Goal: Task Accomplishment & Management: Use online tool/utility

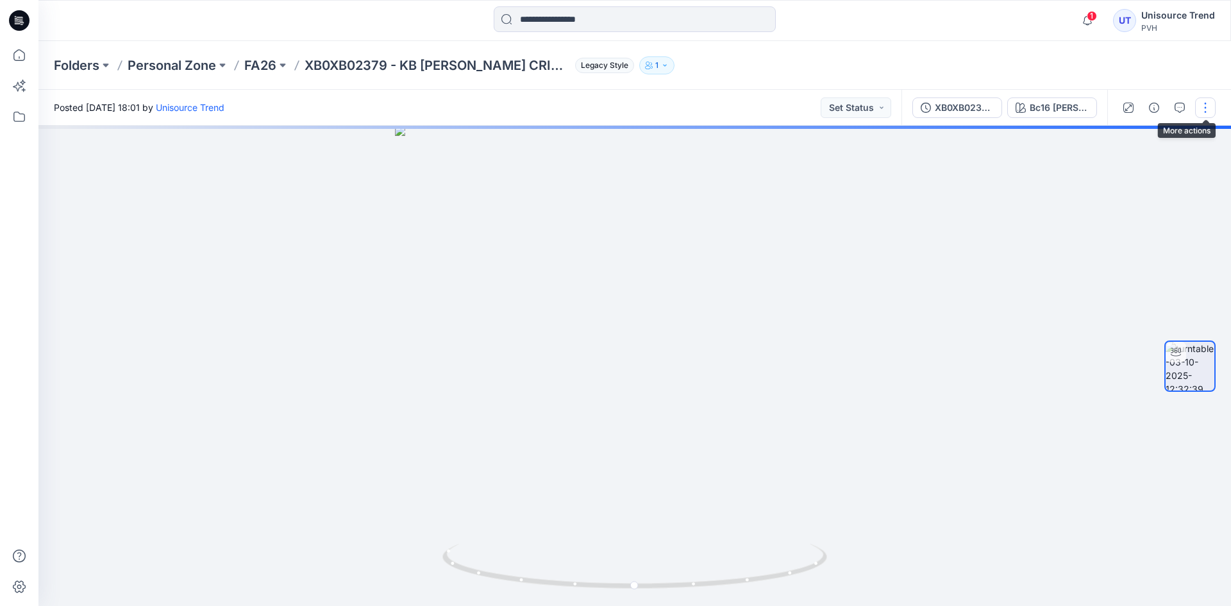
click at [1206, 111] on button "button" at bounding box center [1205, 107] width 21 height 21
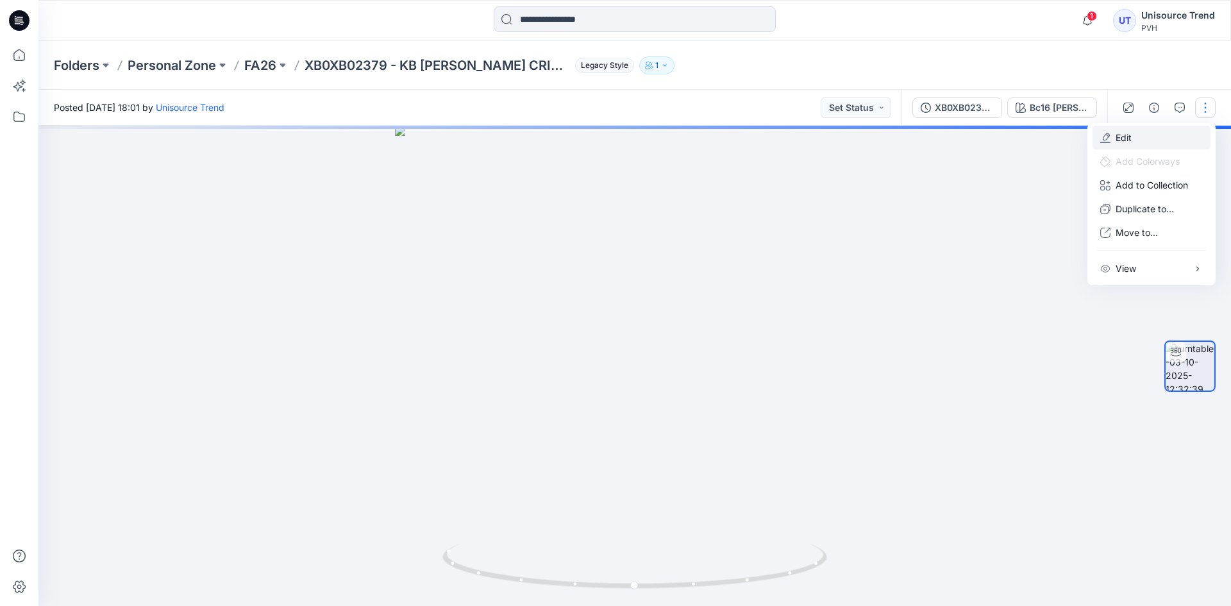
click at [1163, 142] on button "Edit" at bounding box center [1152, 138] width 118 height 24
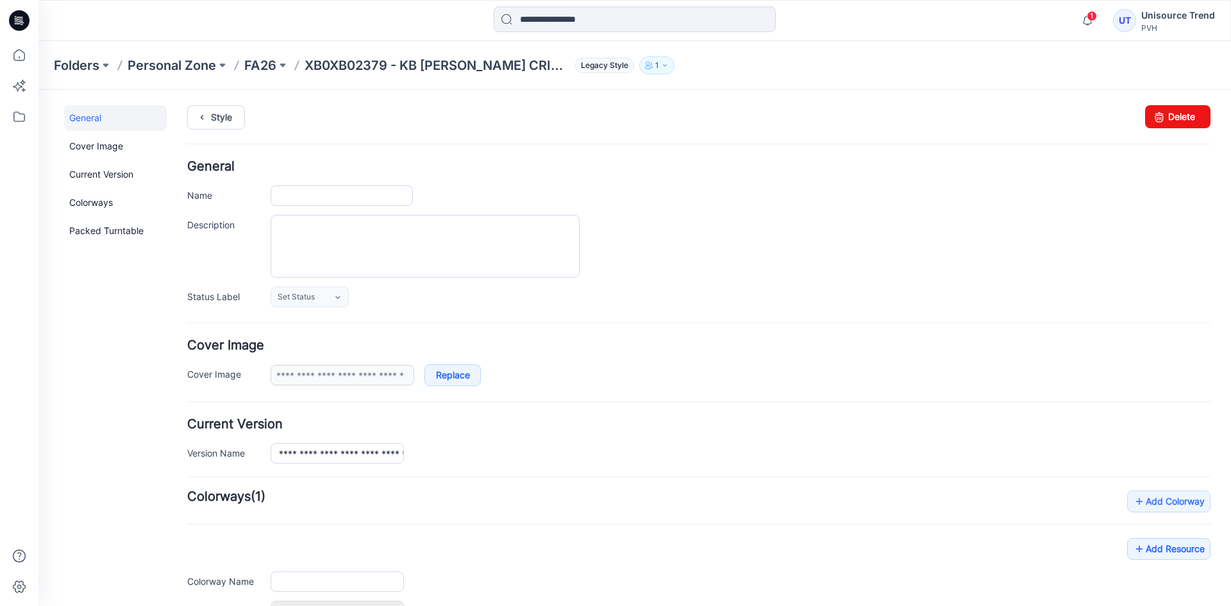
type input "**********"
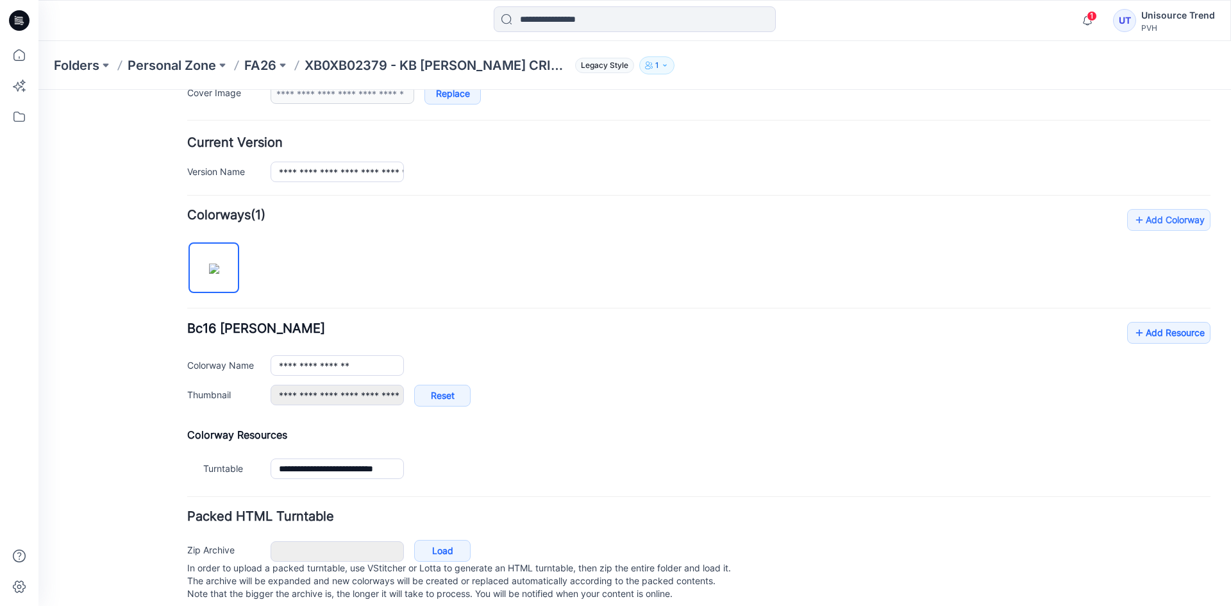
scroll to position [306, 0]
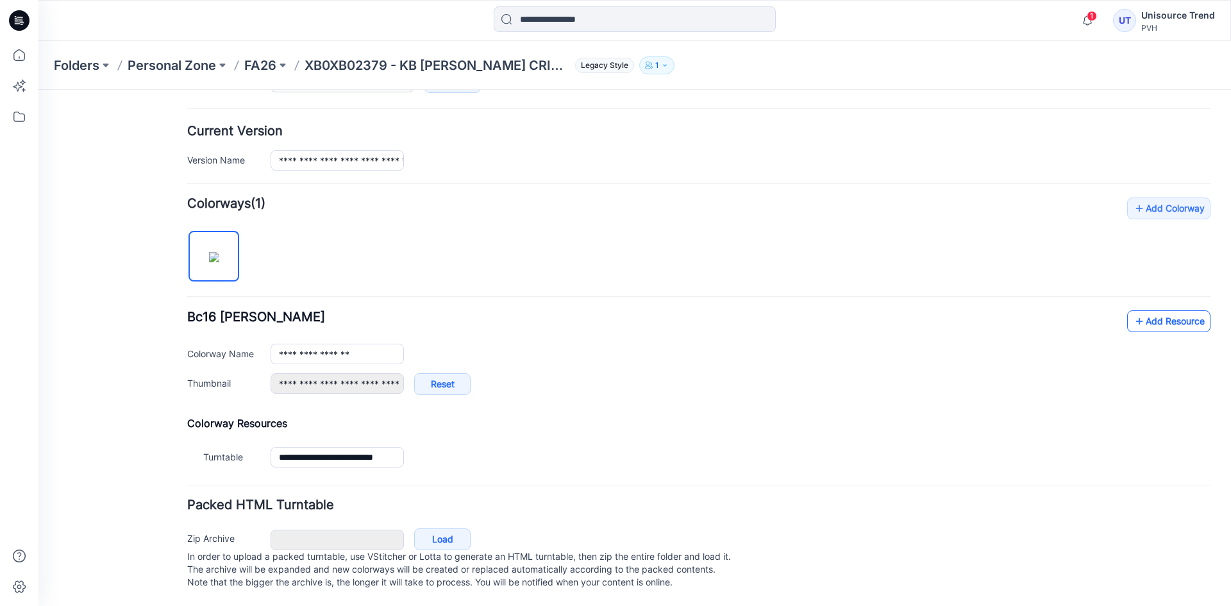
click at [1171, 310] on link "Add Resource" at bounding box center [1168, 321] width 83 height 22
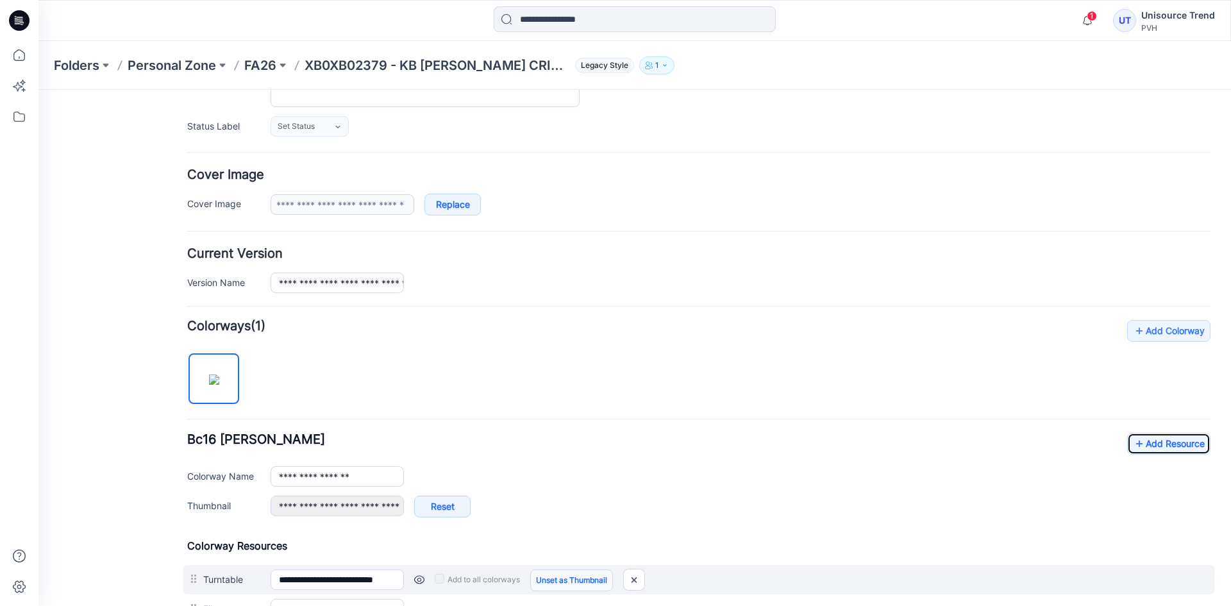
scroll to position [0, 0]
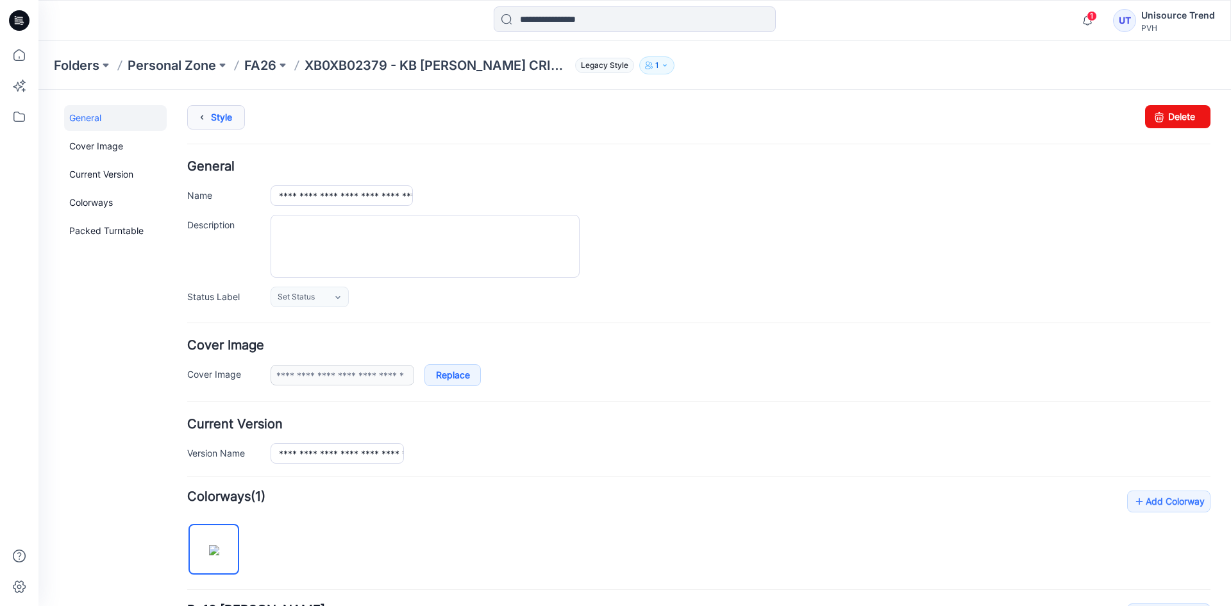
click at [229, 113] on link "Style" at bounding box center [216, 117] width 58 height 24
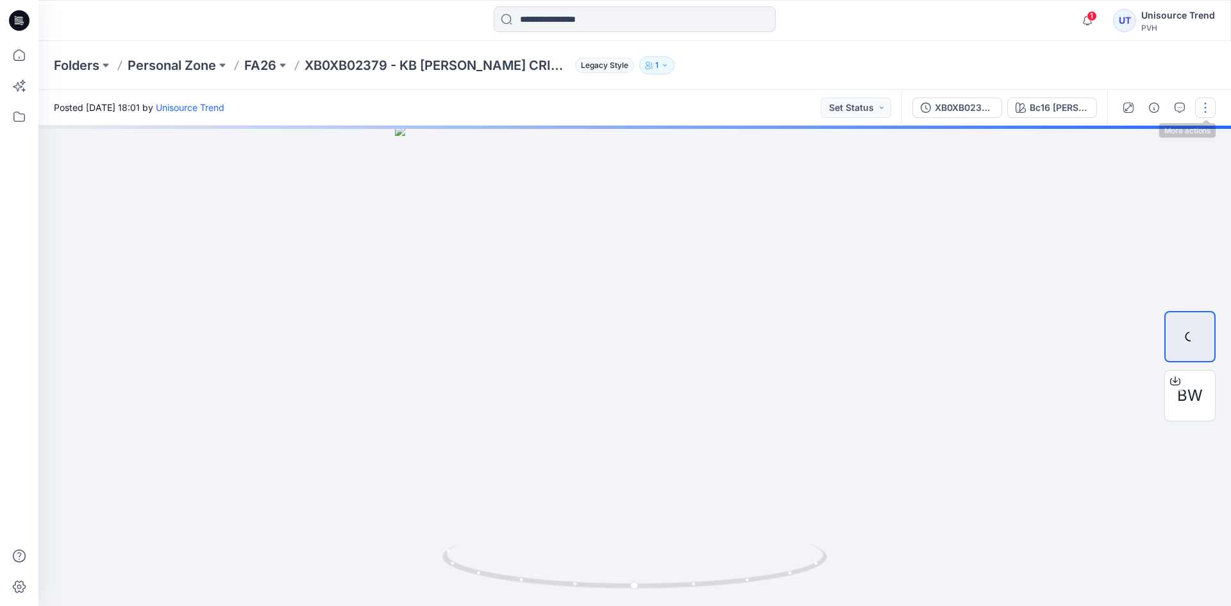
click at [1207, 111] on button "button" at bounding box center [1205, 107] width 21 height 21
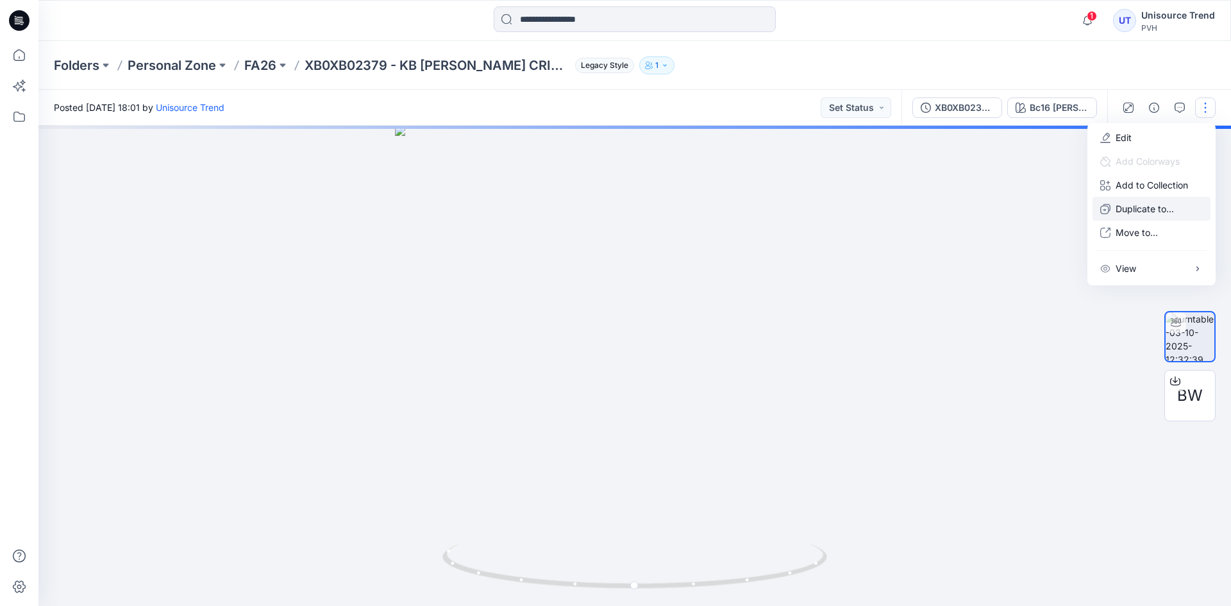
click at [1137, 204] on p "Duplicate to..." at bounding box center [1145, 208] width 58 height 13
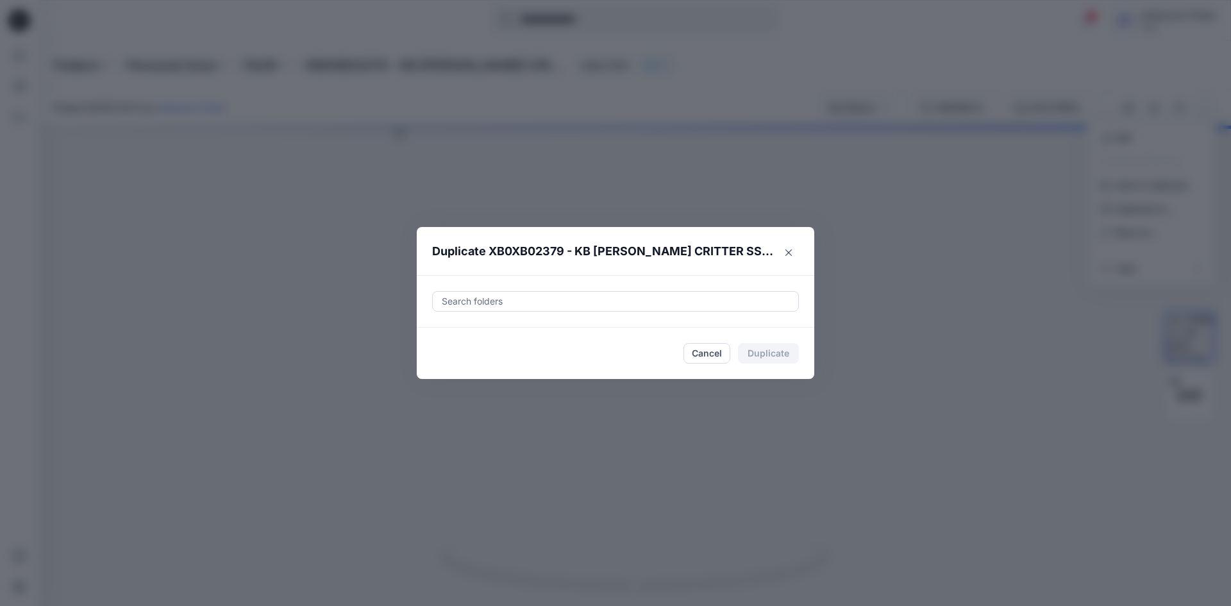
click at [582, 300] on div at bounding box center [616, 301] width 350 height 15
click at [453, 334] on div at bounding box center [451, 333] width 10 height 10
type input "********"
click at [433, 371] on footer "Cancel Duplicate" at bounding box center [616, 353] width 398 height 51
click at [785, 345] on button "Duplicate" at bounding box center [768, 353] width 61 height 21
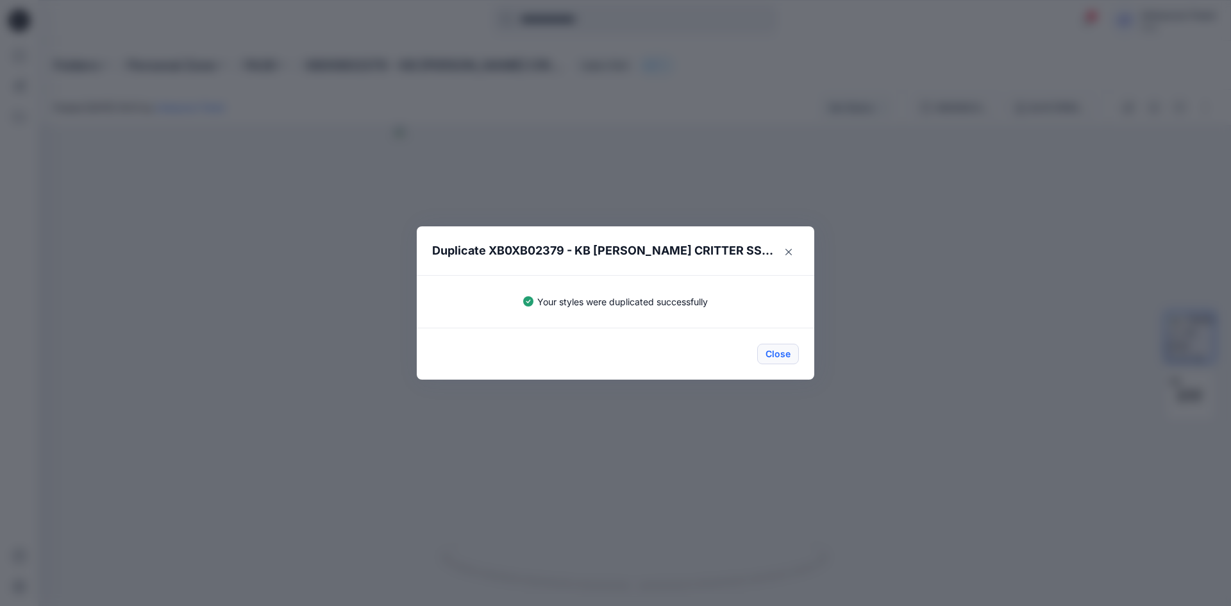
click at [795, 355] on button "Close" at bounding box center [778, 354] width 42 height 21
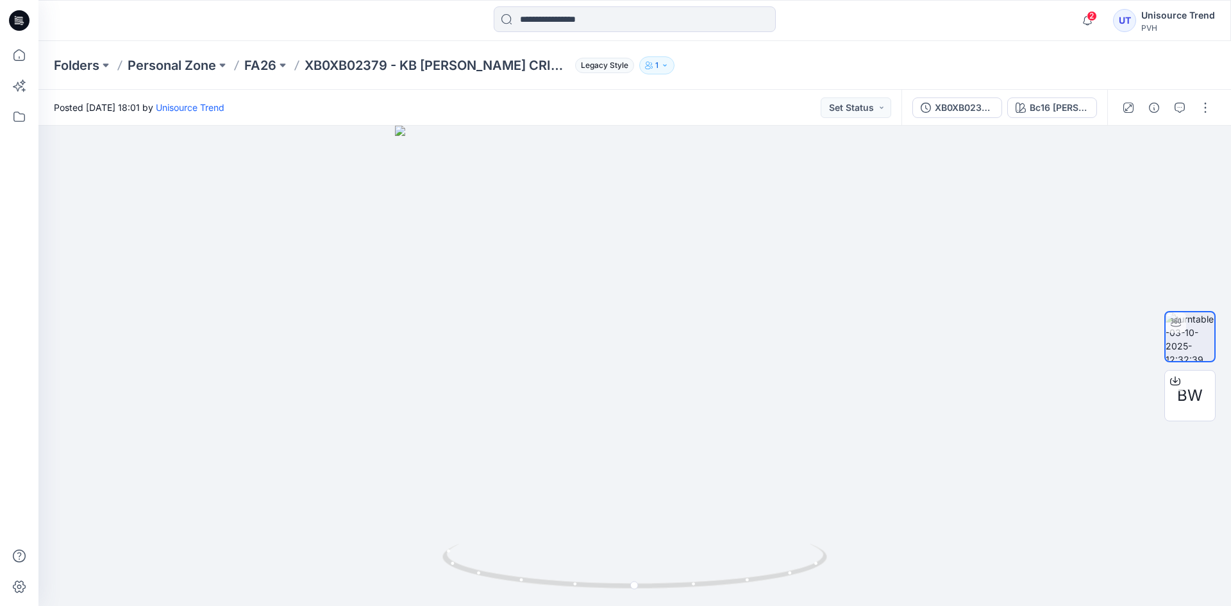
click at [8, 17] on div at bounding box center [19, 20] width 41 height 41
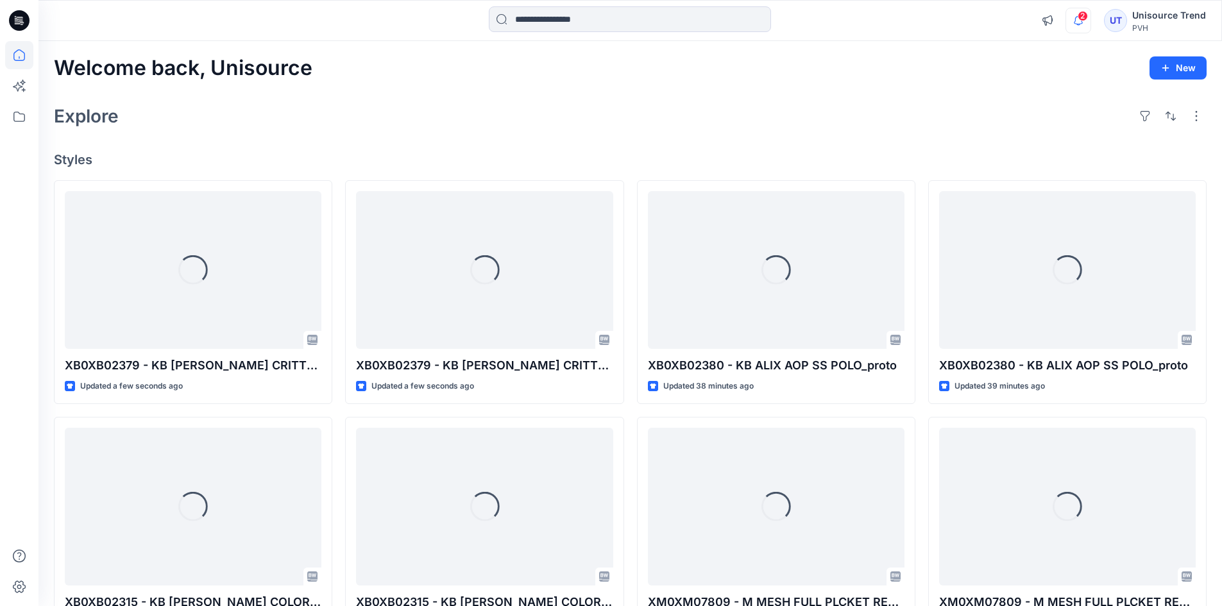
click at [1085, 21] on icon "button" at bounding box center [1078, 21] width 24 height 26
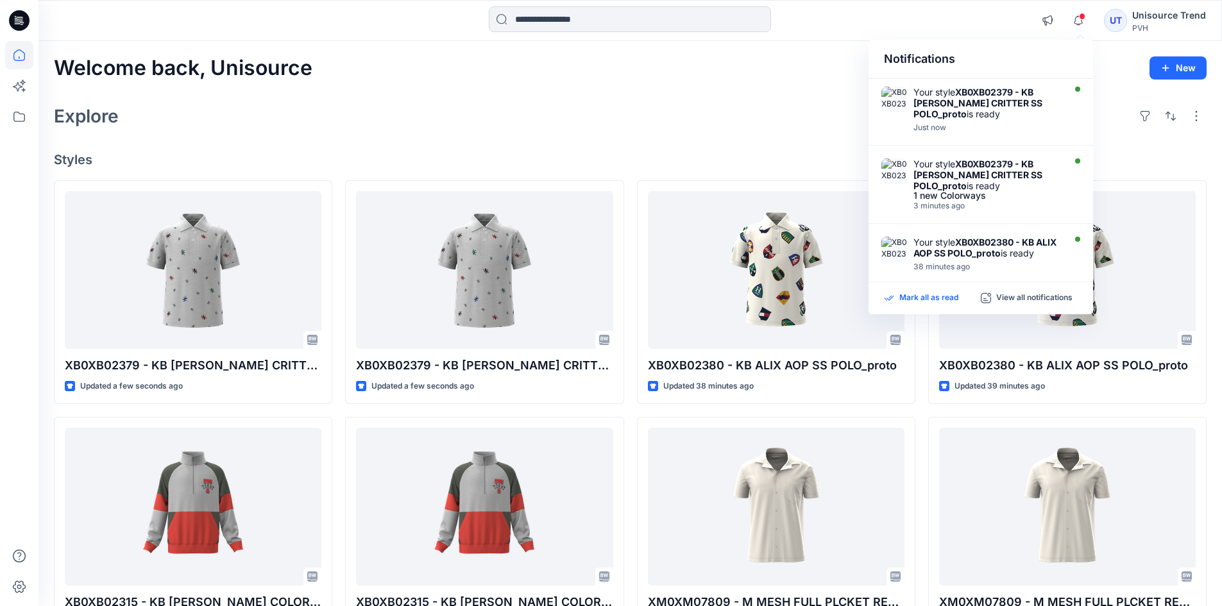
click at [938, 300] on p "Mark all as read" at bounding box center [928, 298] width 59 height 12
click at [732, 84] on div "Welcome back, Unisource New Explore Styles XB0XB02379 - KB [PERSON_NAME] CRITTE…" at bounding box center [629, 490] width 1183 height 898
